Goal: Find specific page/section: Find specific page/section

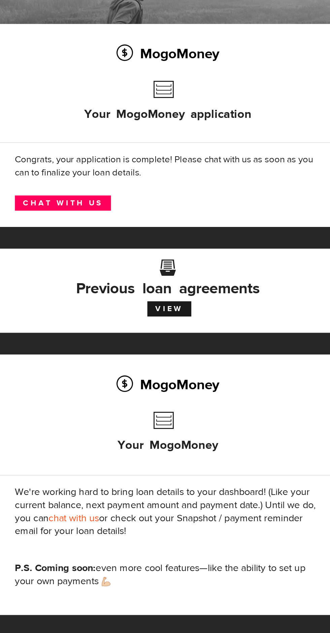
click at [43, 188] on link "Chat with us" at bounding box center [45, 184] width 60 height 9
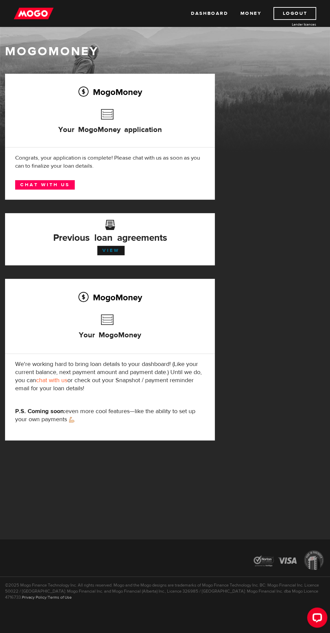
click at [103, 247] on link "View" at bounding box center [110, 250] width 27 height 9
click at [45, 187] on link "Chat with us" at bounding box center [45, 184] width 60 height 9
click at [41, 184] on link "Chat with us" at bounding box center [45, 184] width 60 height 9
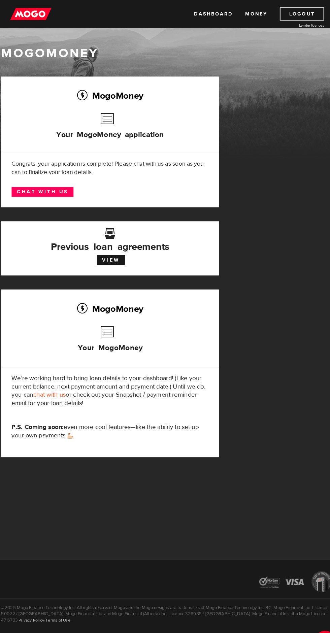
click at [247, 12] on link "Money" at bounding box center [250, 13] width 21 height 13
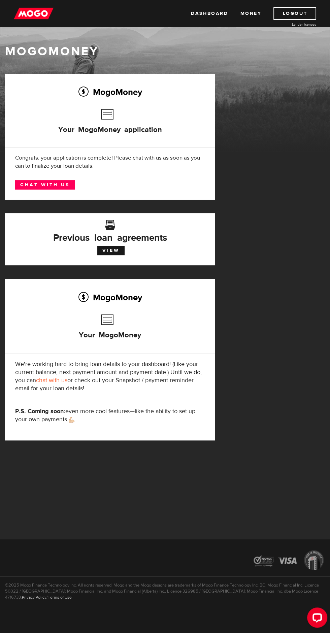
click at [288, 10] on link "Logout" at bounding box center [295, 13] width 43 height 13
